Goal: Find specific page/section: Find specific page/section

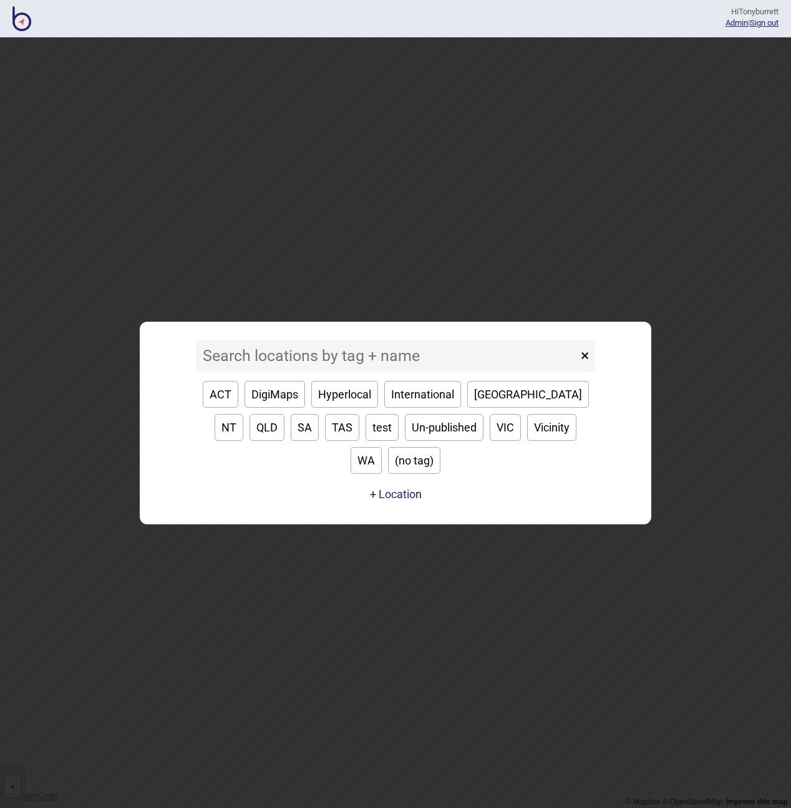
click at [243, 372] on input at bounding box center [387, 356] width 382 height 31
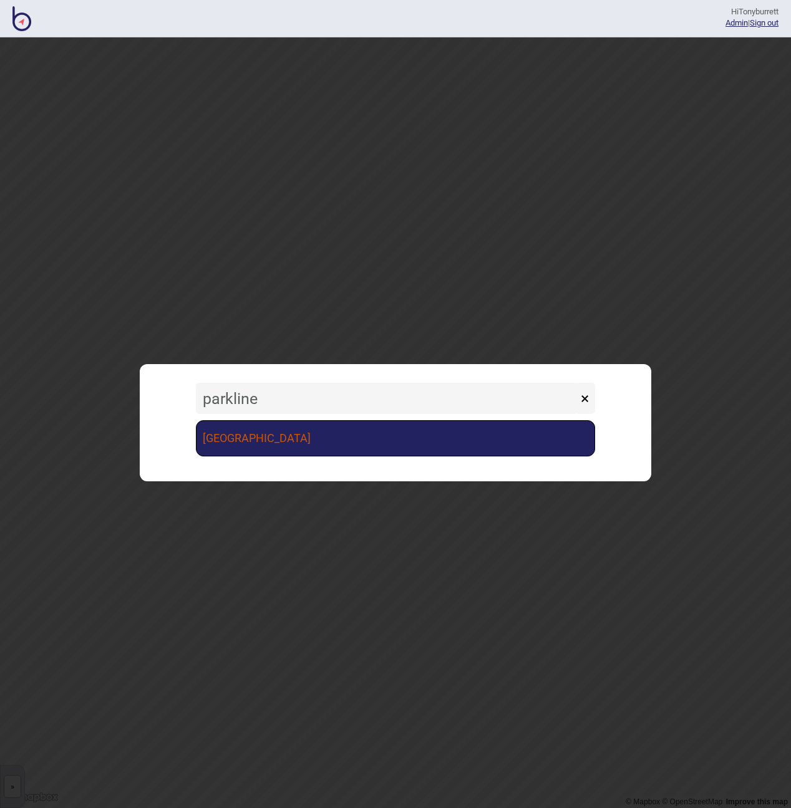
type input "parkline"
click at [298, 437] on link "[GEOGRAPHIC_DATA]" at bounding box center [395, 438] width 399 height 36
